Goal: Register for event/course

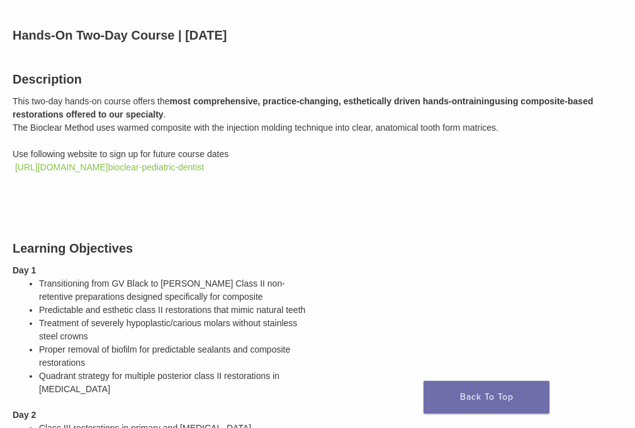
scroll to position [126, 0]
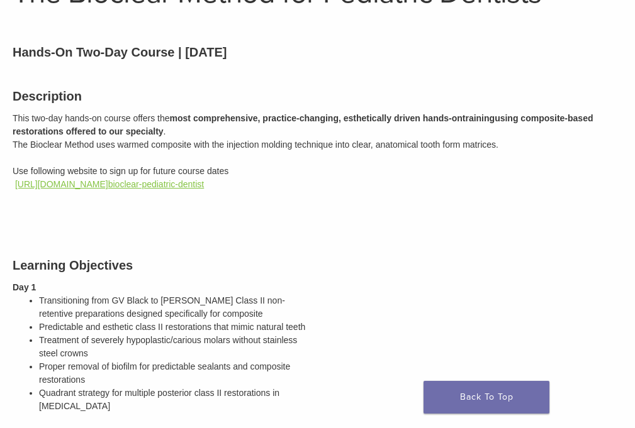
click at [105, 179] on link "https://bioclear.regfox.com/ bioclear-pediatric-dentist" at bounding box center [109, 184] width 189 height 10
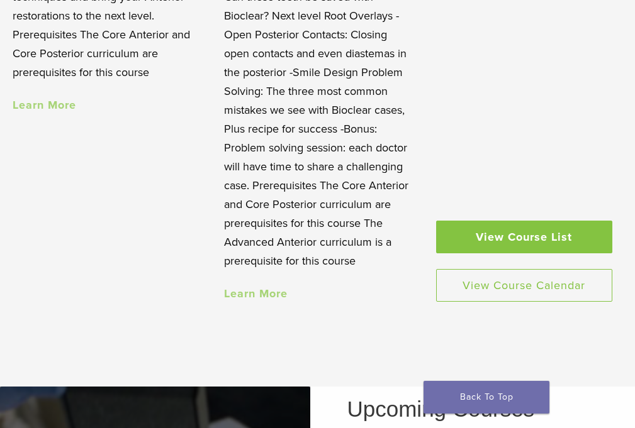
scroll to position [1510, 0]
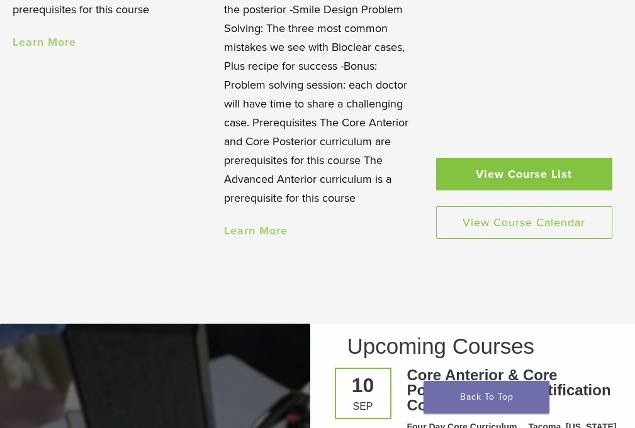
click at [520, 169] on link "View Course List" at bounding box center [524, 174] width 176 height 33
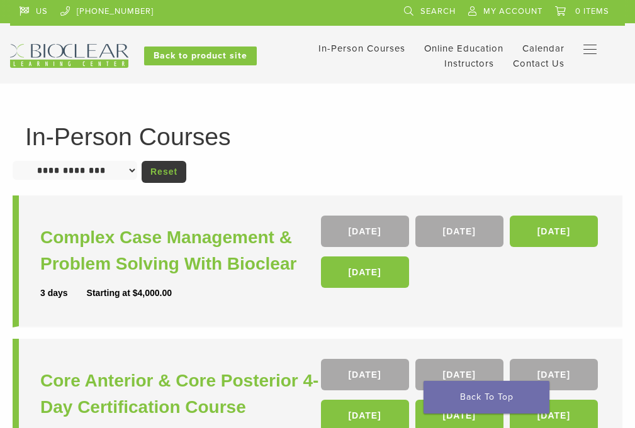
click at [136, 168] on select "**********" at bounding box center [75, 170] width 125 height 19
click at [494, 58] on link "Instructors" at bounding box center [469, 63] width 50 height 11
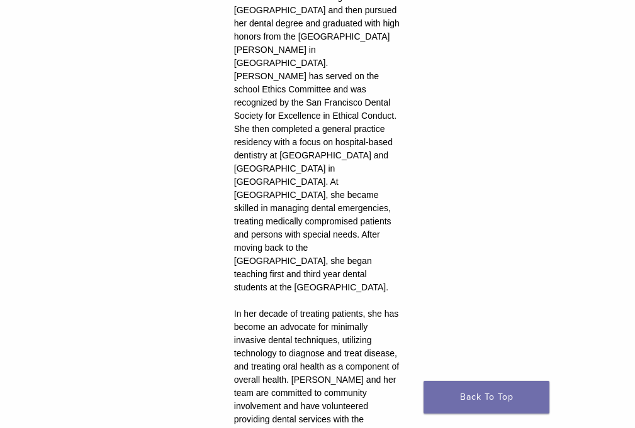
scroll to position [1887, 0]
